Goal: Transaction & Acquisition: Purchase product/service

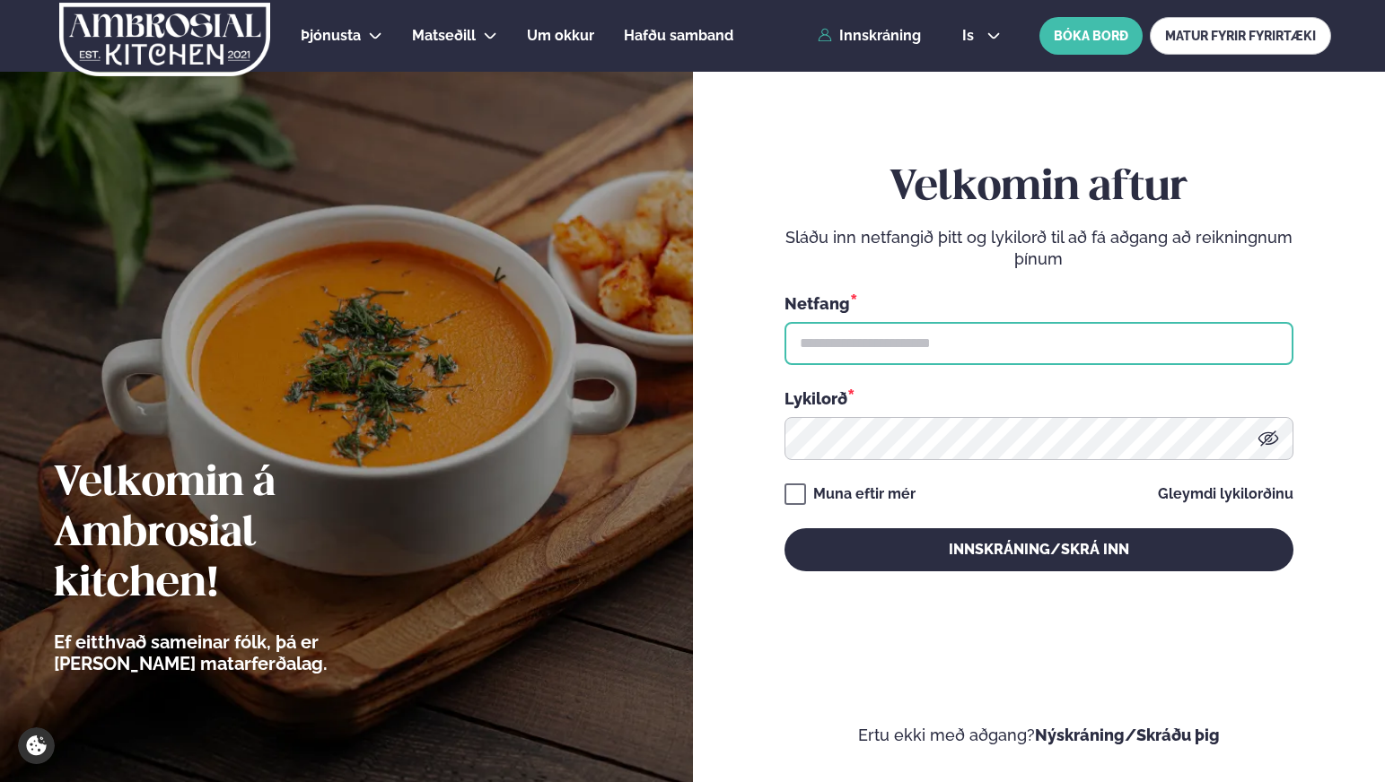
click at [939, 350] on input "text" at bounding box center [1038, 343] width 509 height 43
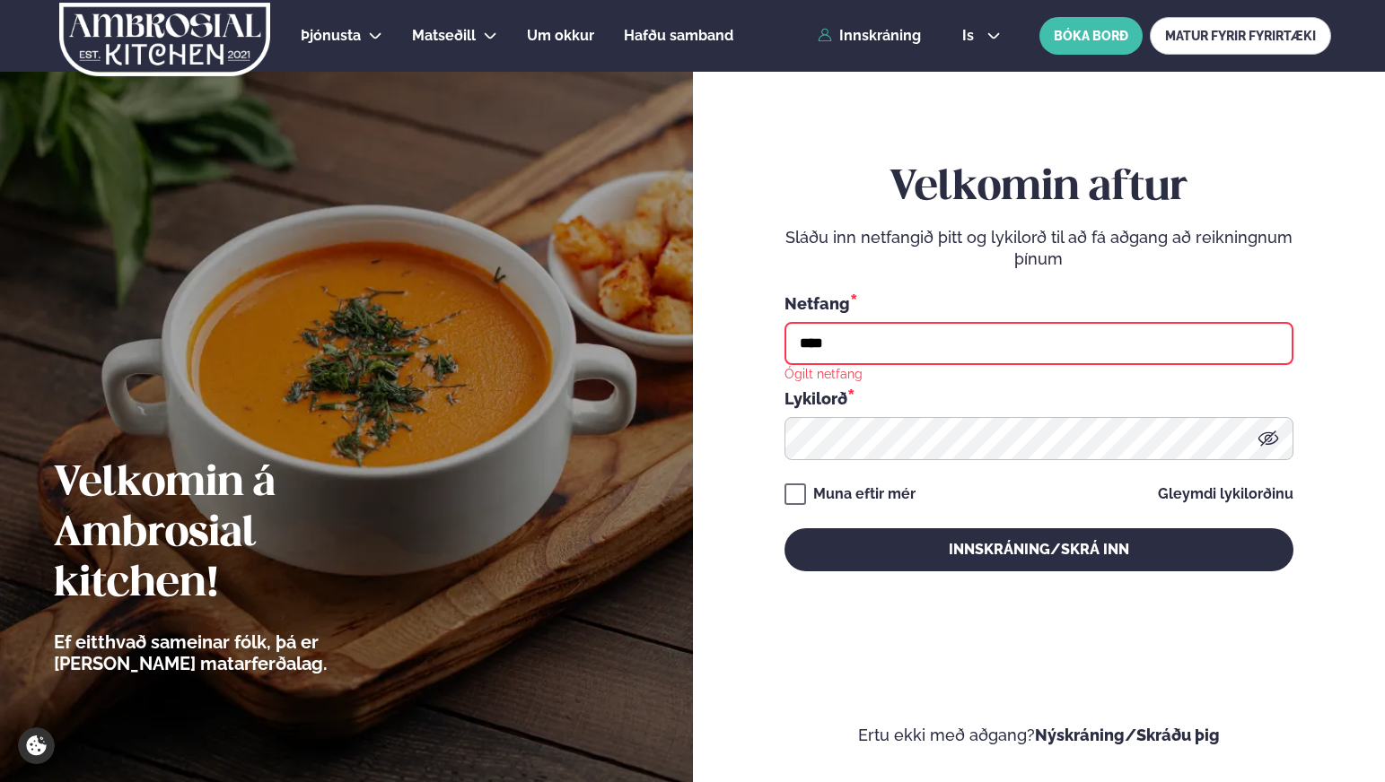
click at [1238, 398] on div "Lykilorð *" at bounding box center [1038, 398] width 509 height 23
click at [1155, 345] on input "****" at bounding box center [1038, 343] width 509 height 43
type input "**********"
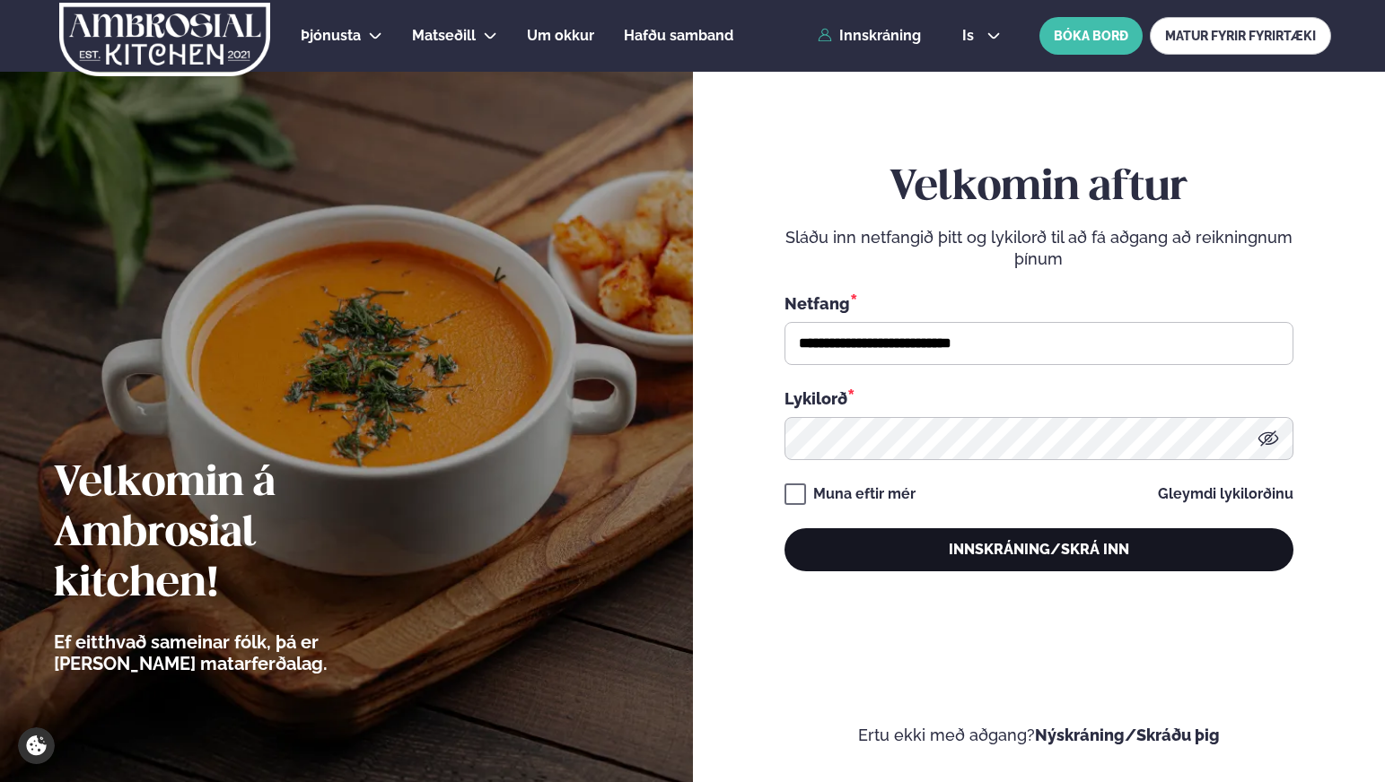
click at [1026, 546] on button "Innskráning/Skrá inn" at bounding box center [1038, 550] width 509 height 43
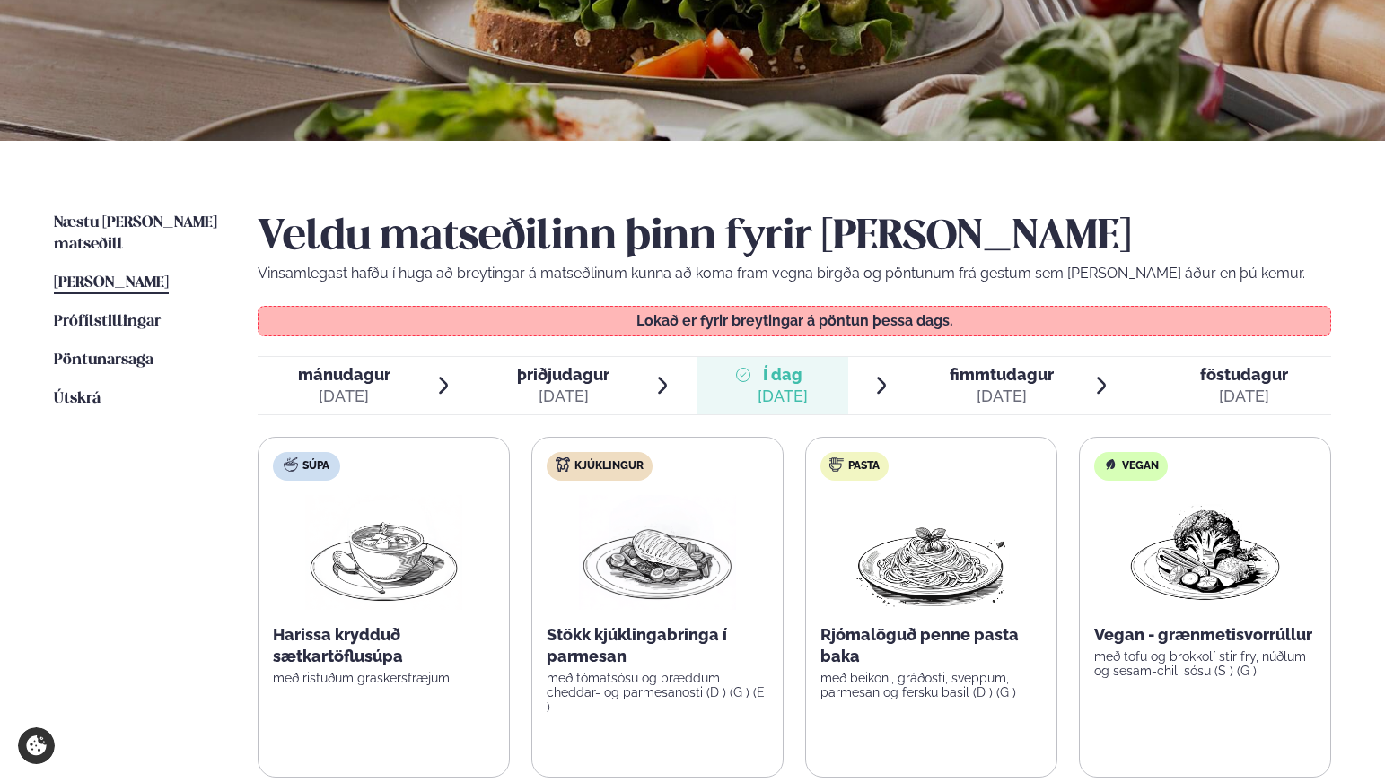
scroll to position [293, 0]
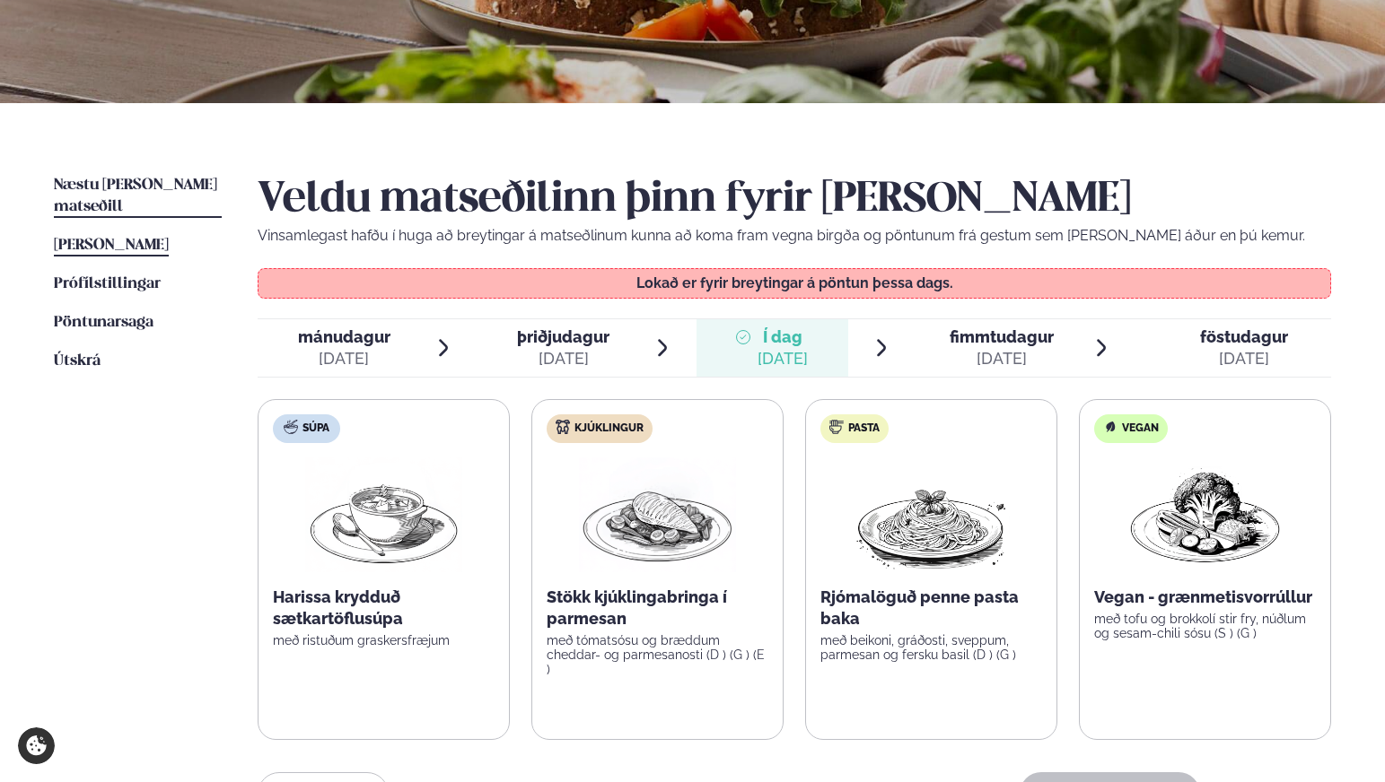
click at [179, 187] on span "Næstu [PERSON_NAME] matseðill" at bounding box center [135, 196] width 163 height 37
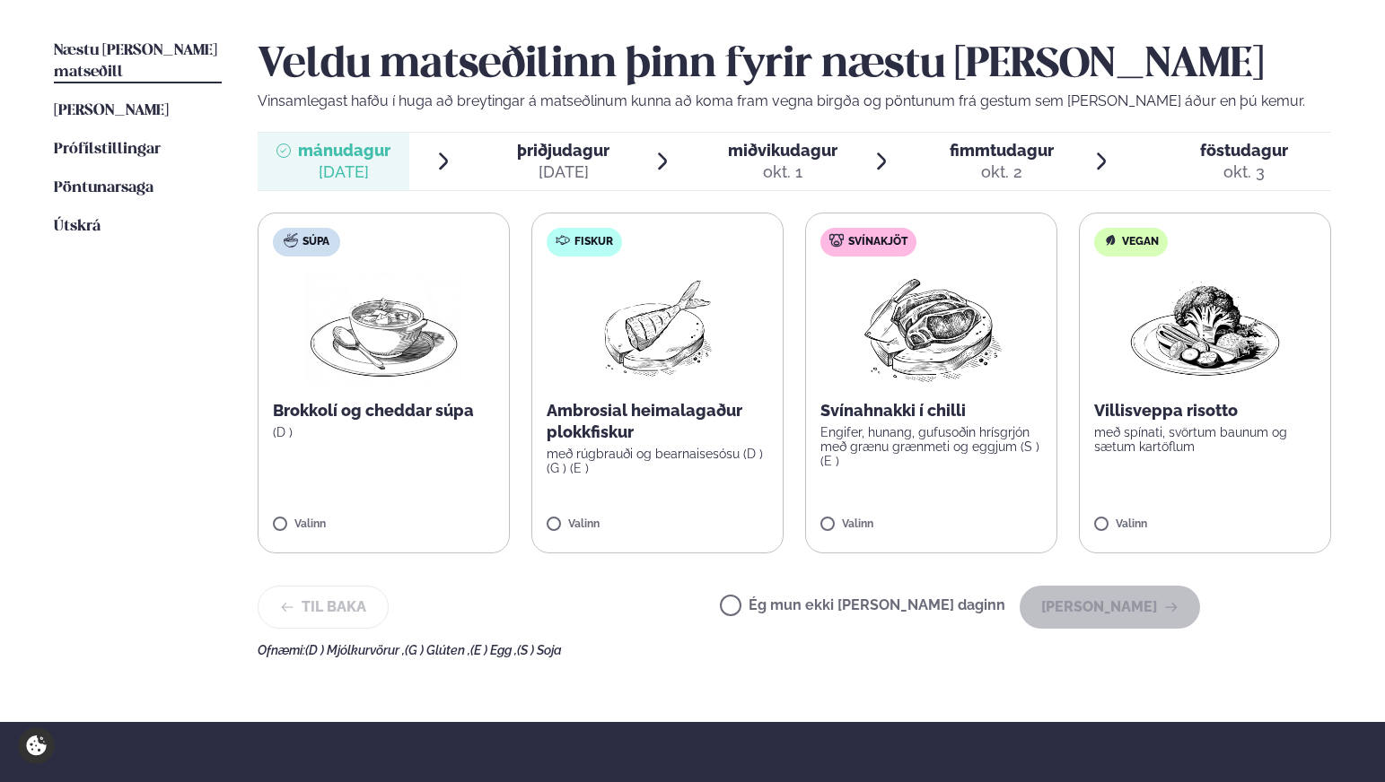
scroll to position [429, 0]
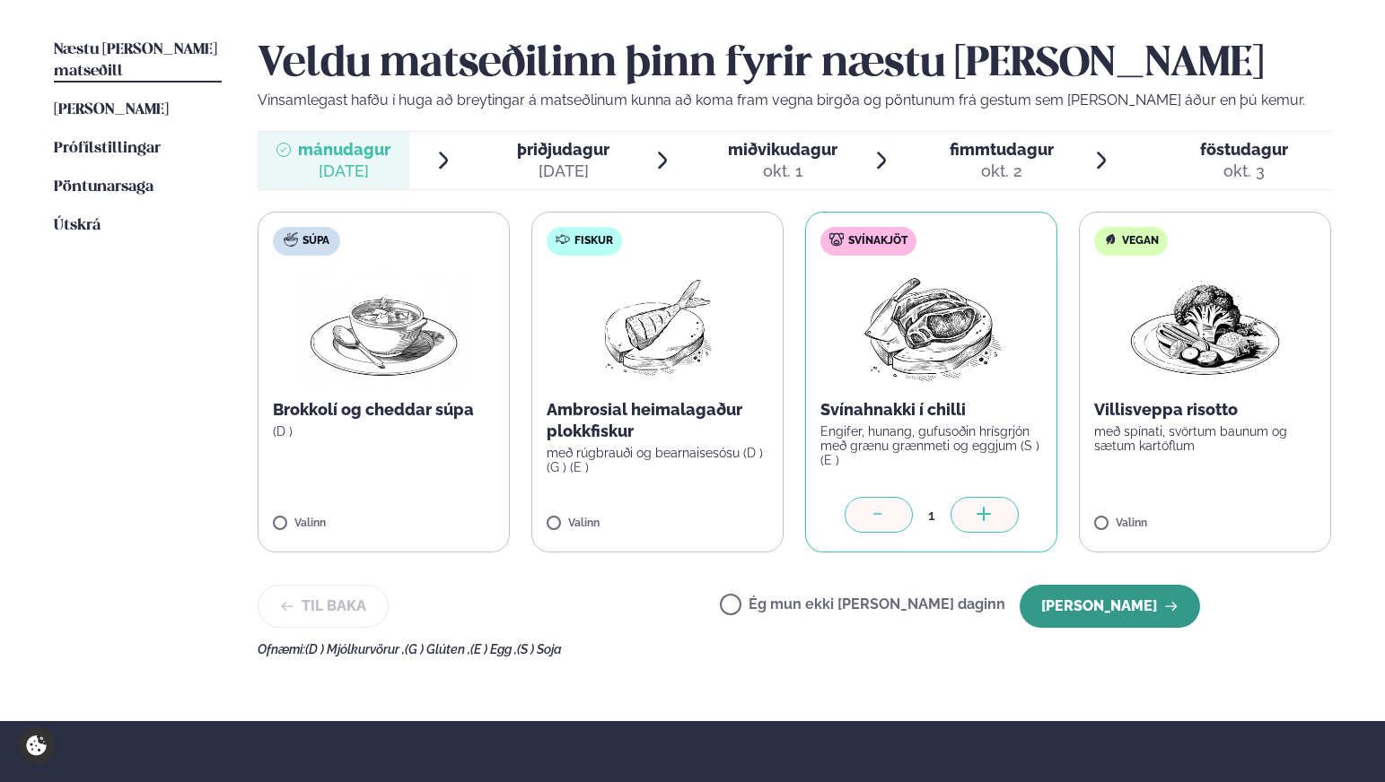
click at [1096, 604] on button "[PERSON_NAME]" at bounding box center [1109, 606] width 180 height 43
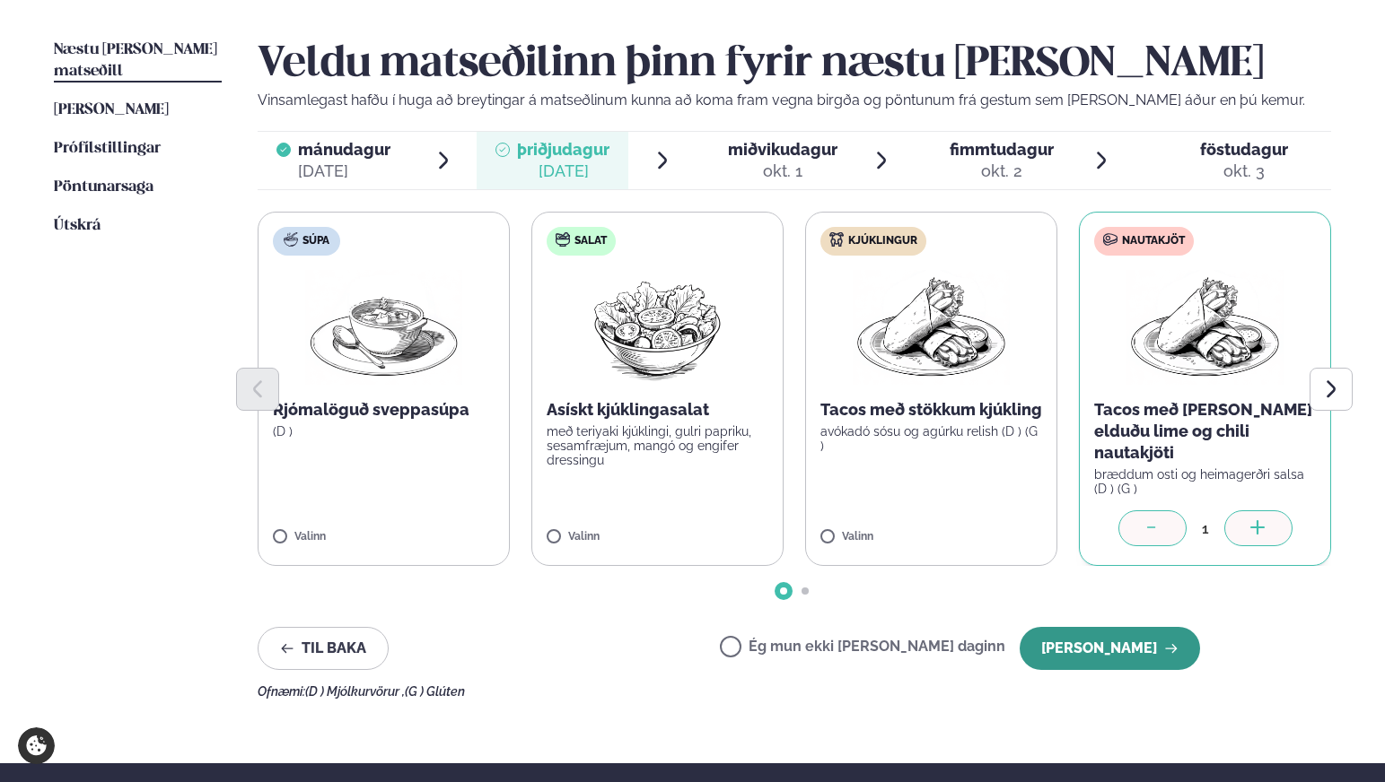
click at [1102, 629] on button "[PERSON_NAME]" at bounding box center [1109, 648] width 180 height 43
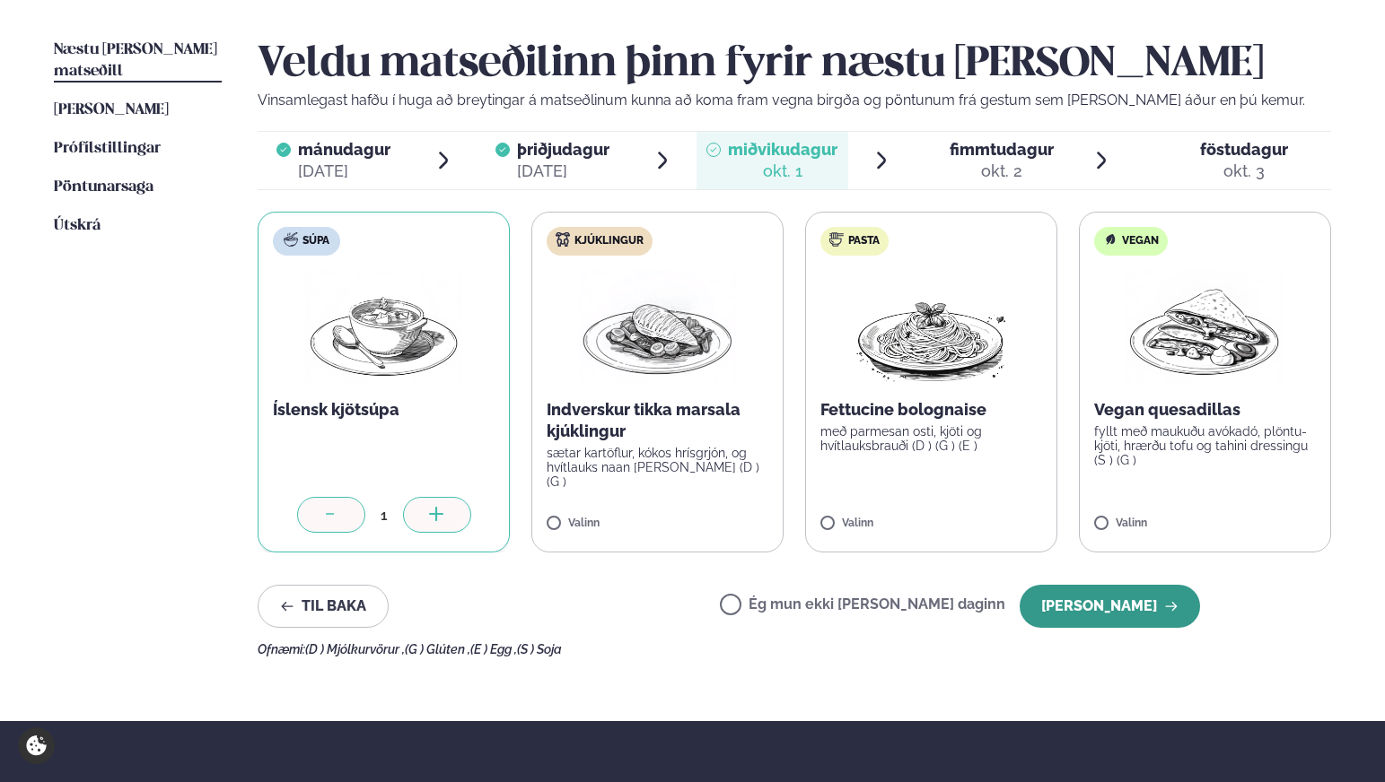
click at [1088, 603] on button "[PERSON_NAME]" at bounding box center [1109, 606] width 180 height 43
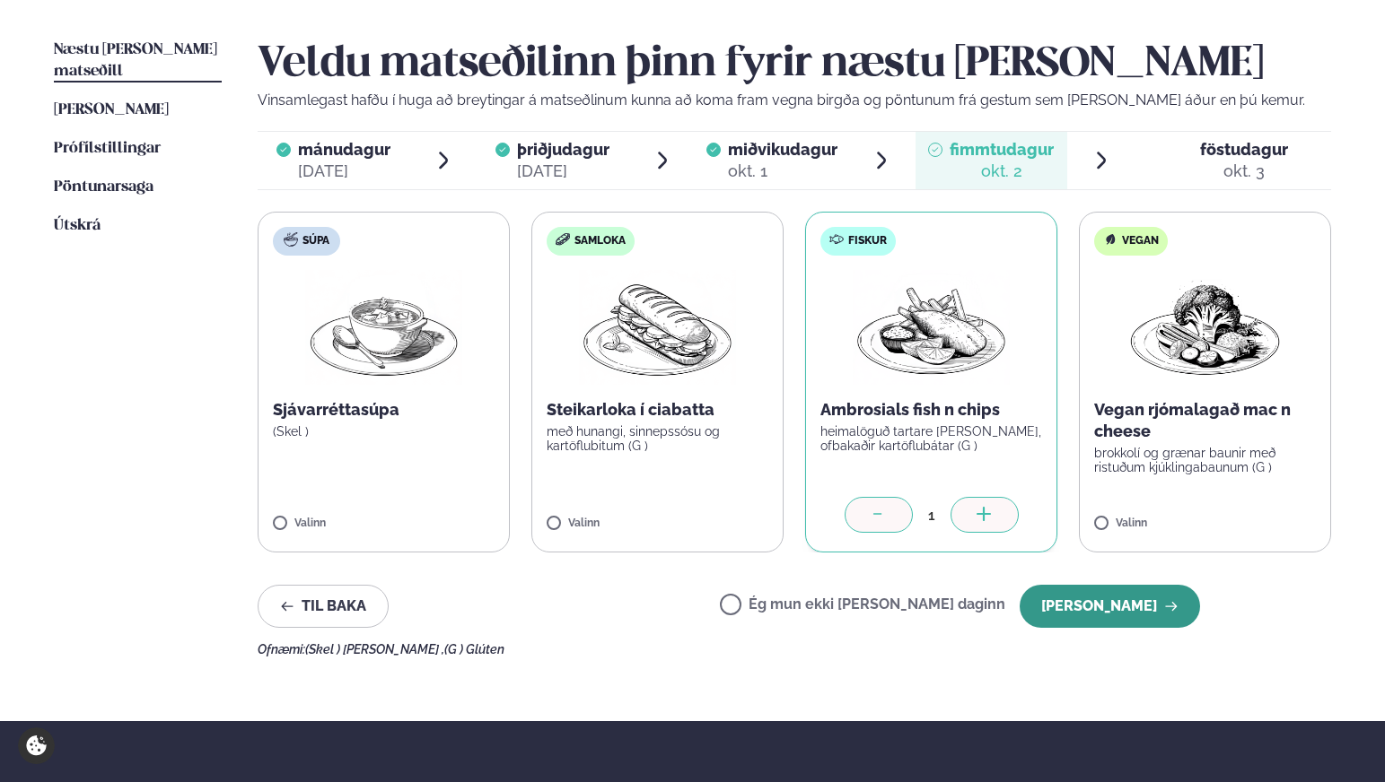
click at [1084, 604] on button "[PERSON_NAME]" at bounding box center [1109, 606] width 180 height 43
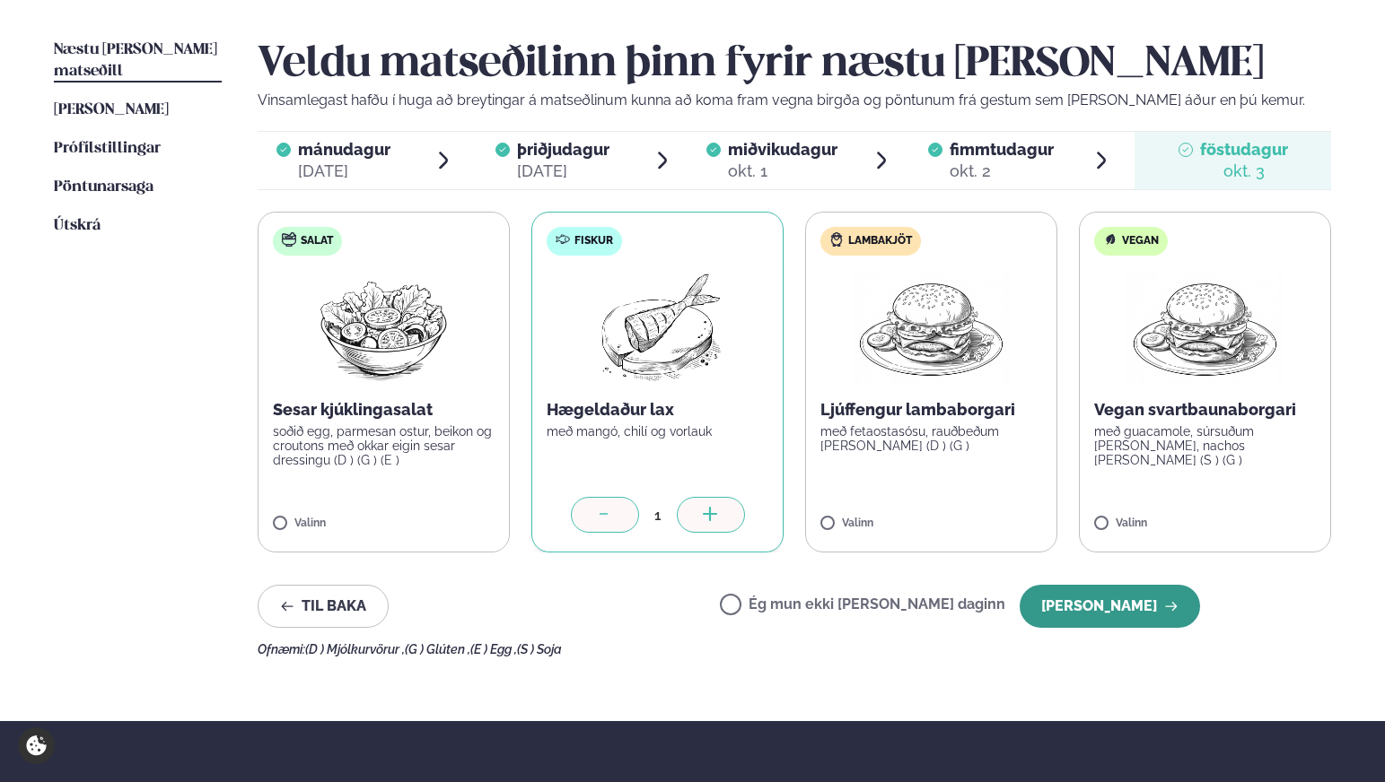
click at [1100, 600] on button "[PERSON_NAME]" at bounding box center [1109, 606] width 180 height 43
